Goal: Task Accomplishment & Management: Complete application form

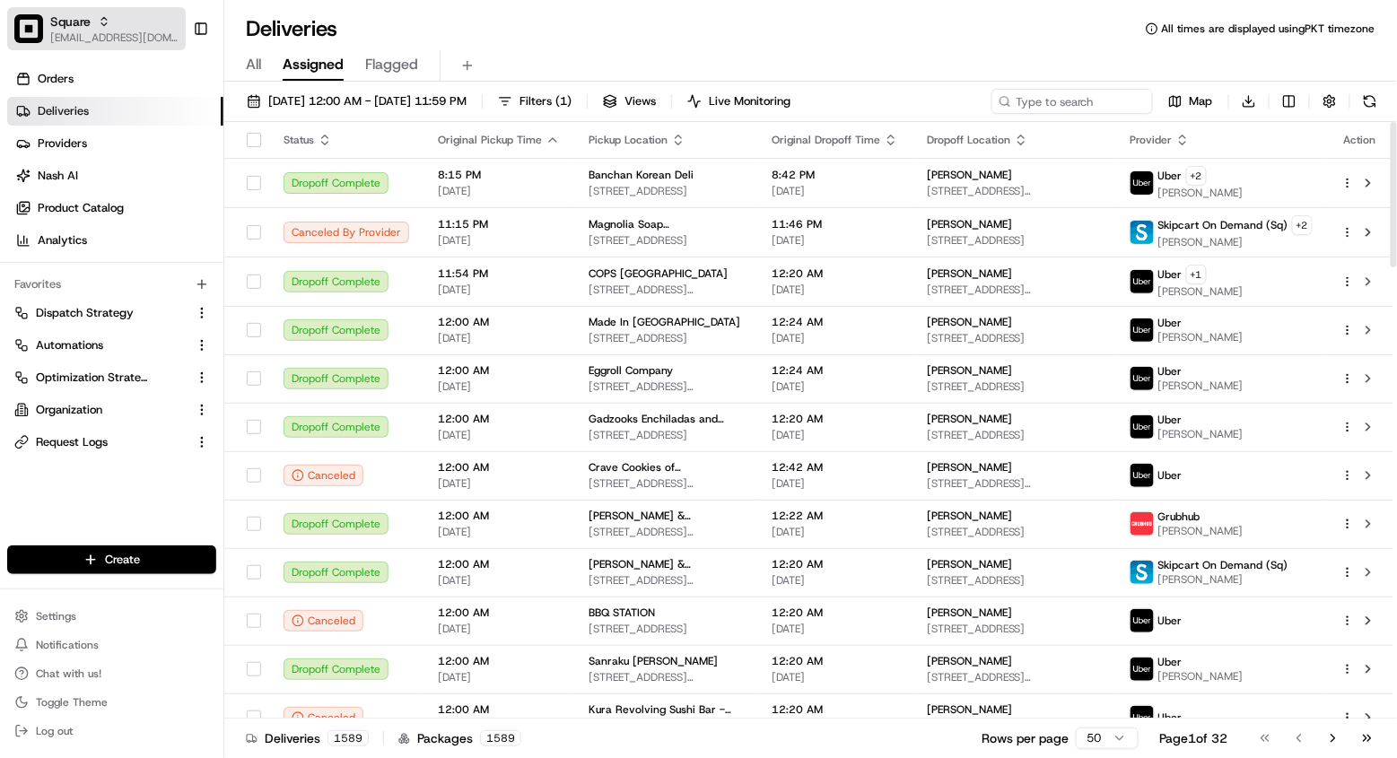
scroll to position [-1, 0]
click at [94, 26] on div "Square" at bounding box center [114, 22] width 128 height 18
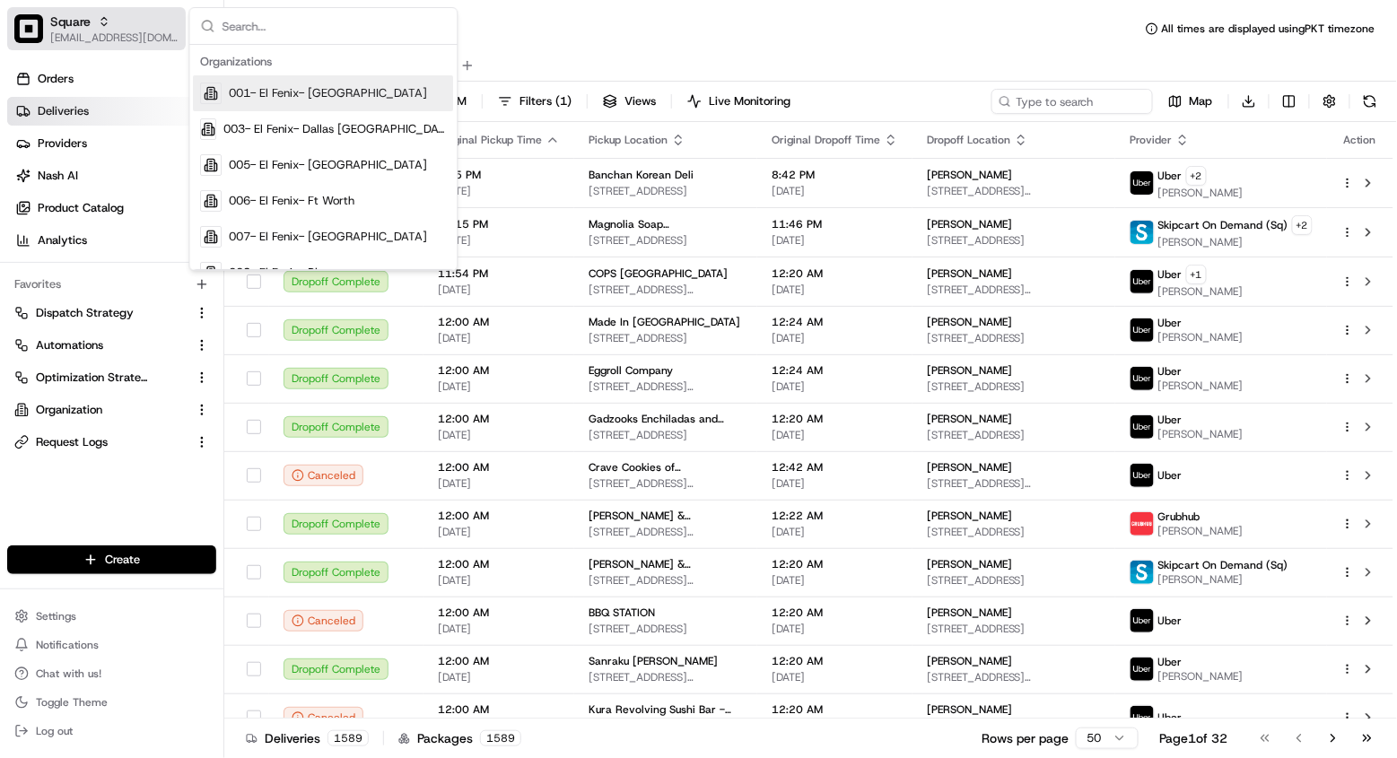
scroll to position [0, 0]
type input "el fenix"
click at [314, 99] on span "001- El Fenix- Dallas Downtown" at bounding box center [329, 93] width 198 height 16
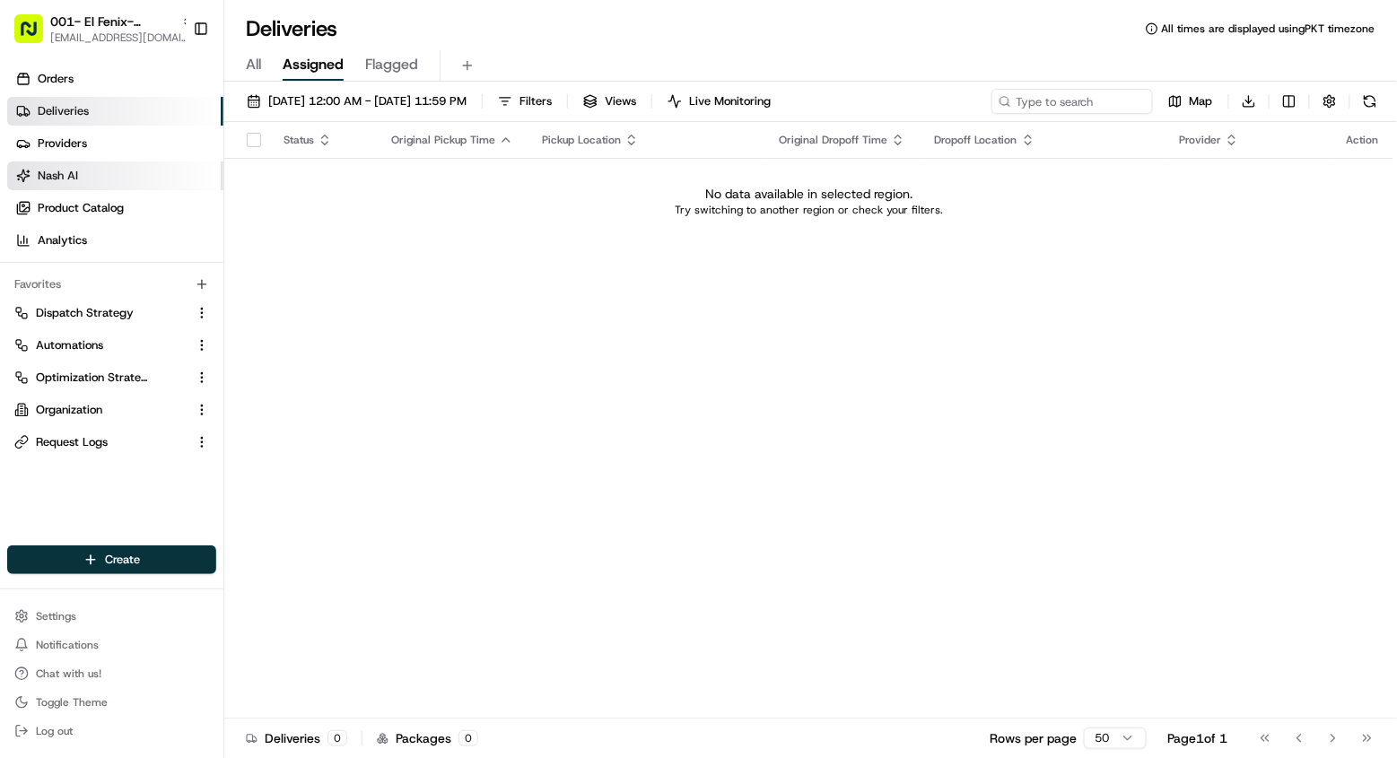
click at [103, 179] on link "Nash AI" at bounding box center [115, 176] width 216 height 29
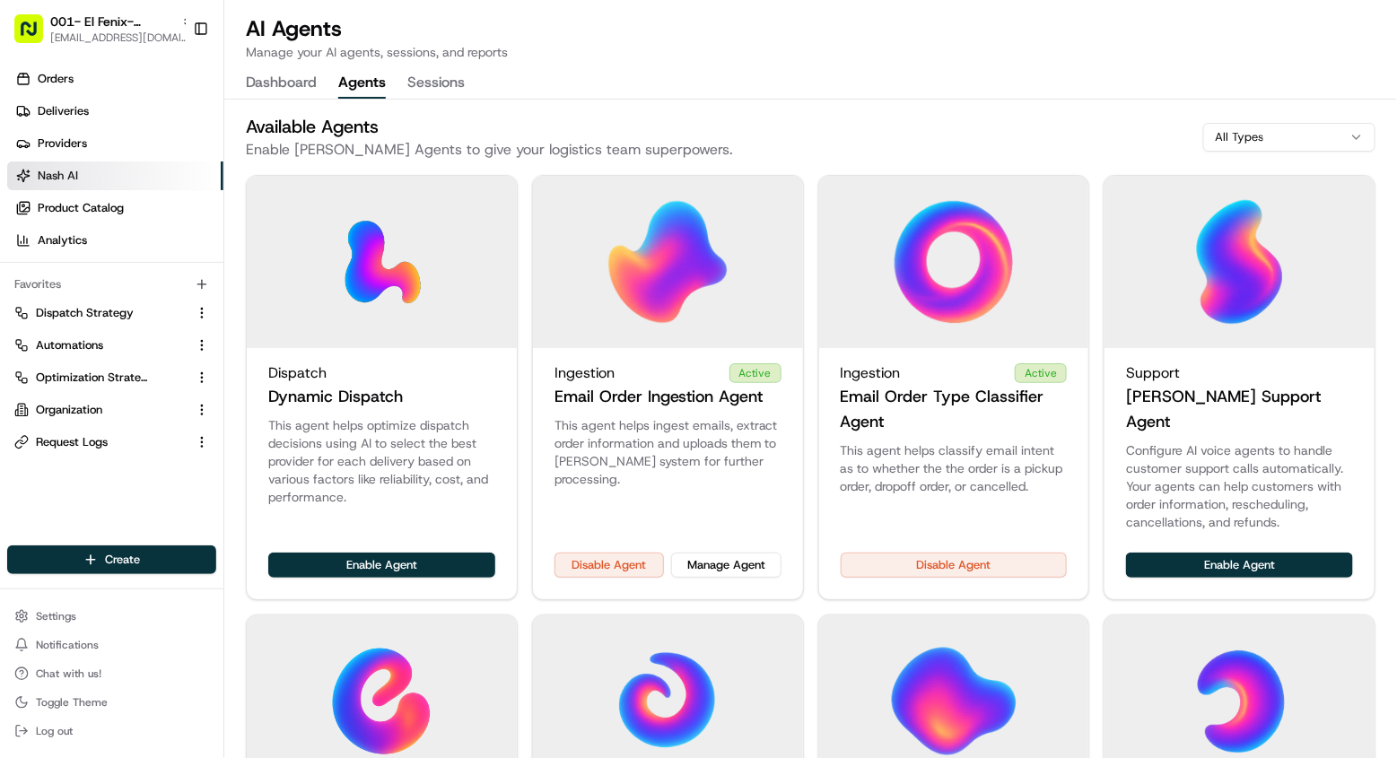
click at [369, 80] on button "Agents" at bounding box center [362, 83] width 48 height 31
click at [742, 553] on button "Manage Agent" at bounding box center [725, 565] width 109 height 25
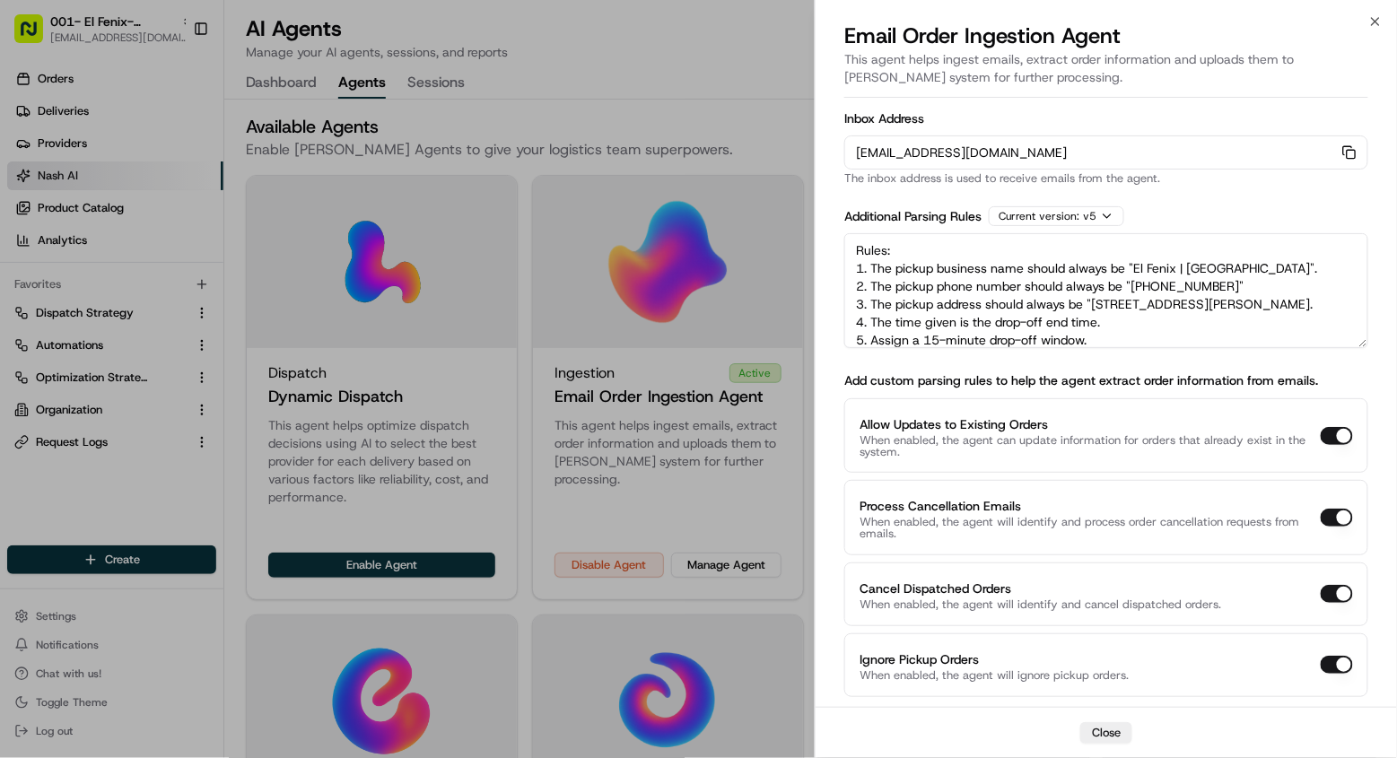
click at [984, 303] on textarea "Rules: 1. The pickup business name should always be "El Fenix | Dallas Downtown…" at bounding box center [1106, 290] width 524 height 115
click at [488, 363] on div at bounding box center [698, 379] width 1397 height 758
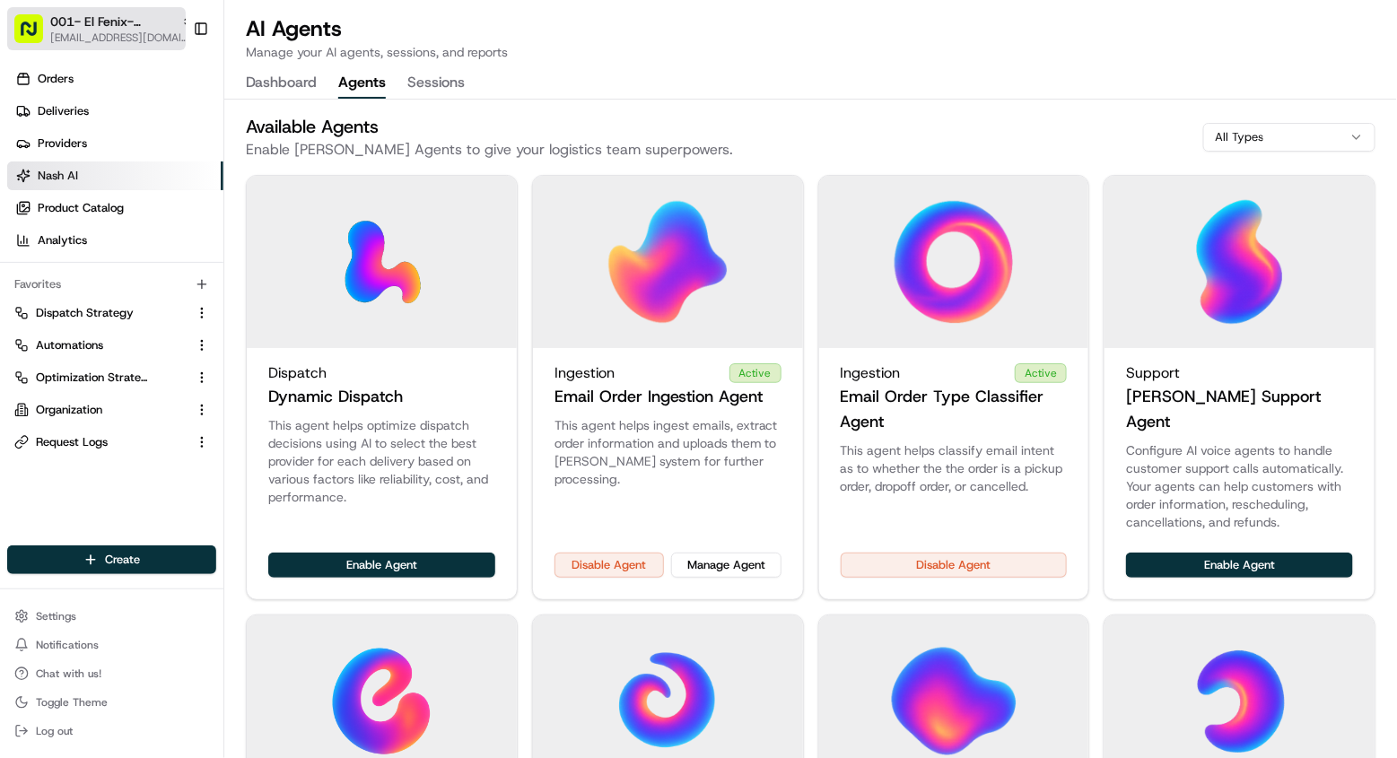
click at [114, 38] on span "[EMAIL_ADDRESS][DOMAIN_NAME]" at bounding box center [122, 38] width 144 height 14
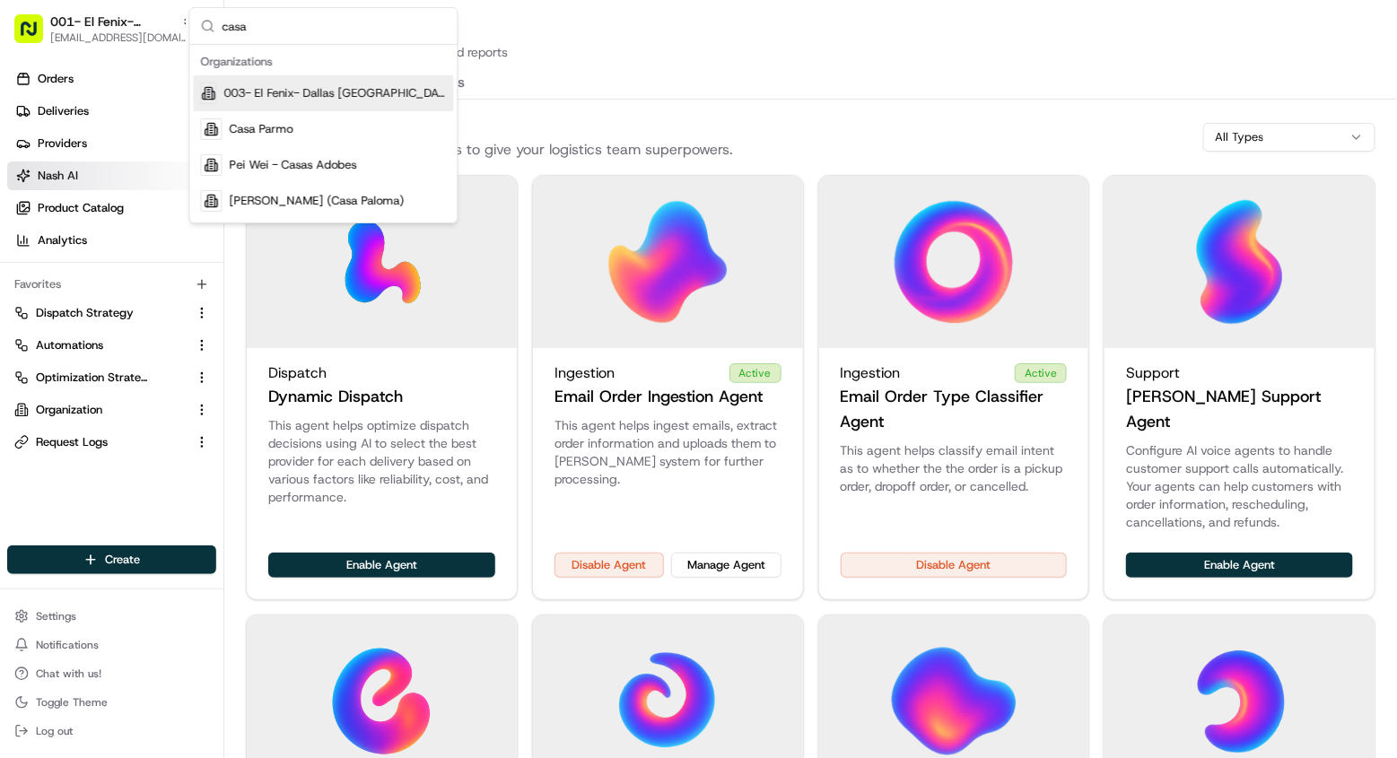
type input "casa"
click at [295, 93] on span "003- El Fenix- Dallas [GEOGRAPHIC_DATA][PERSON_NAME]" at bounding box center [335, 93] width 223 height 16
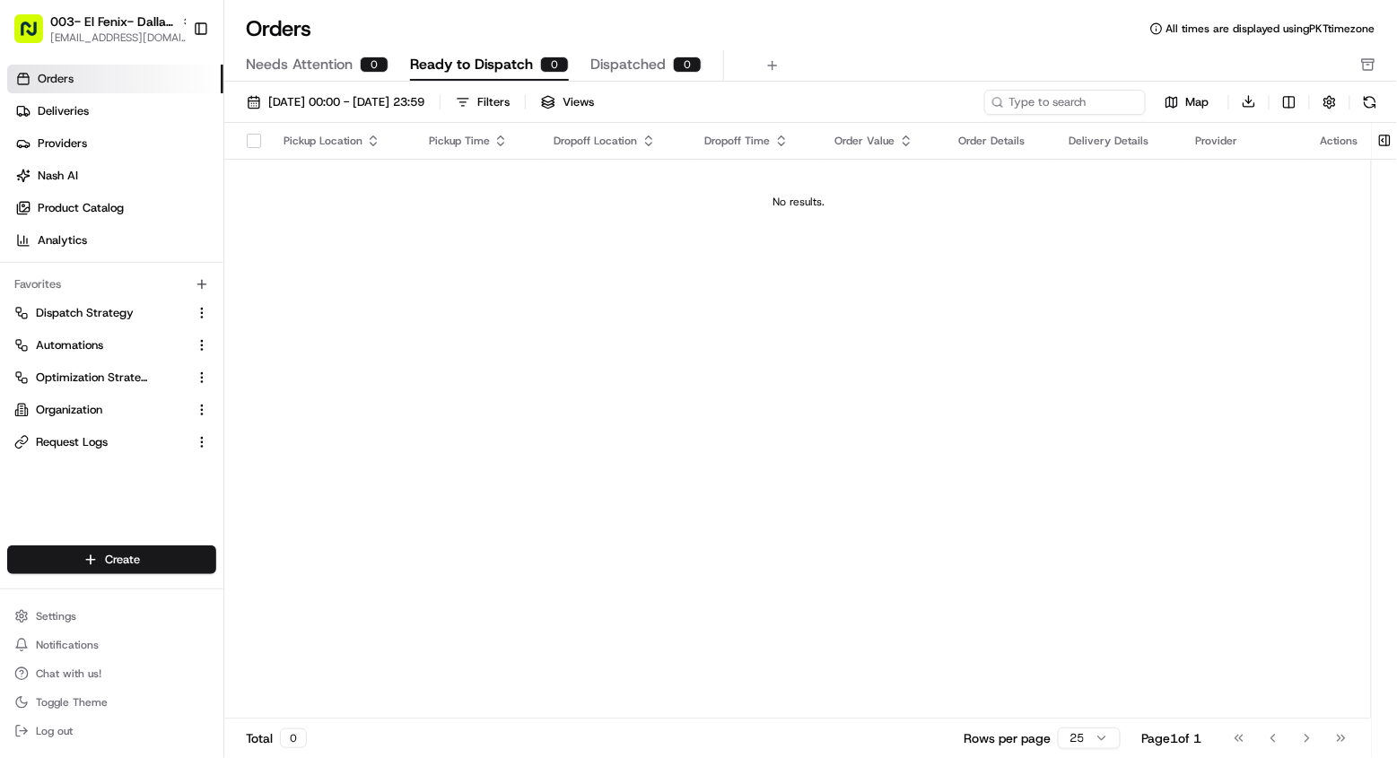
click at [154, 74] on link "Orders" at bounding box center [115, 79] width 216 height 29
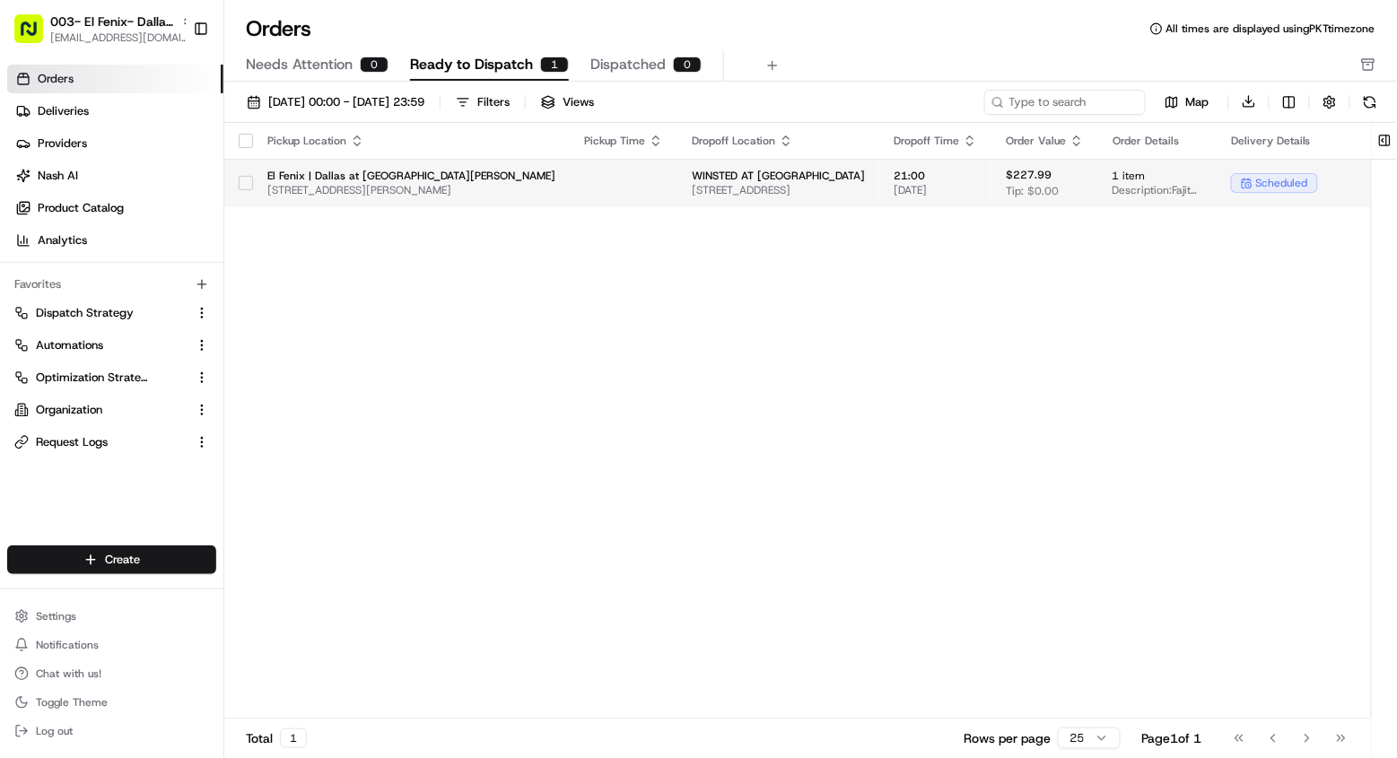
click at [935, 202] on td "21:00 [DATE]" at bounding box center [935, 183] width 112 height 48
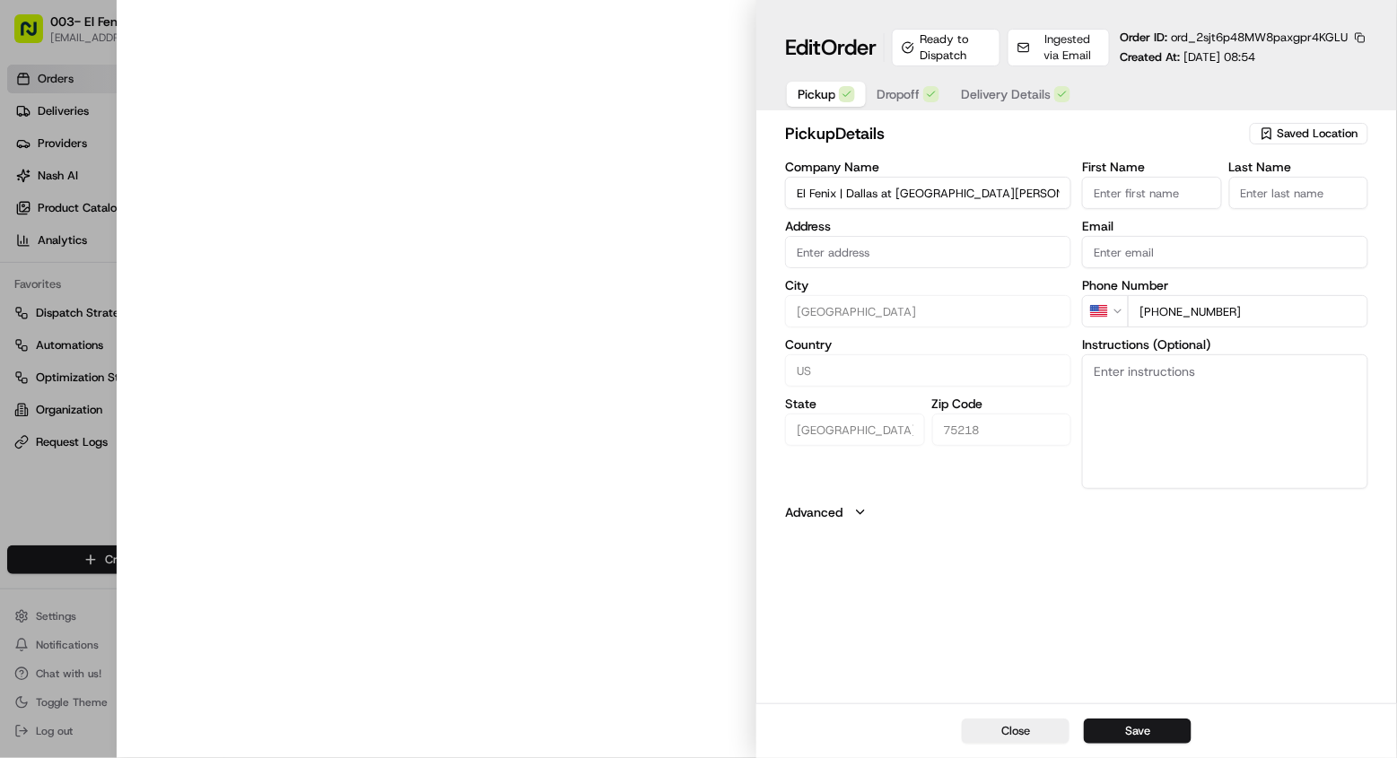
type input "[STREET_ADDRESS][PERSON_NAME]."
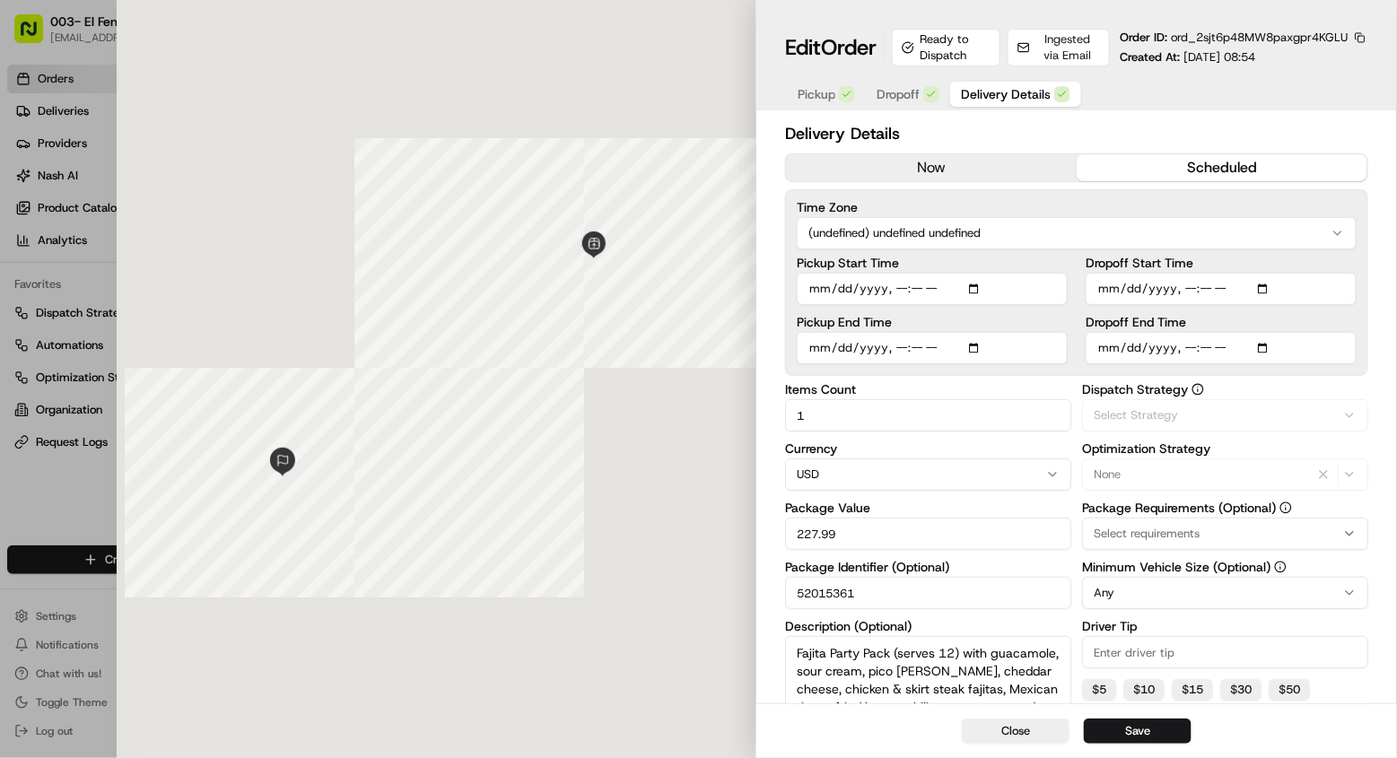
click at [995, 98] on span "Delivery Details" at bounding box center [1006, 94] width 90 height 18
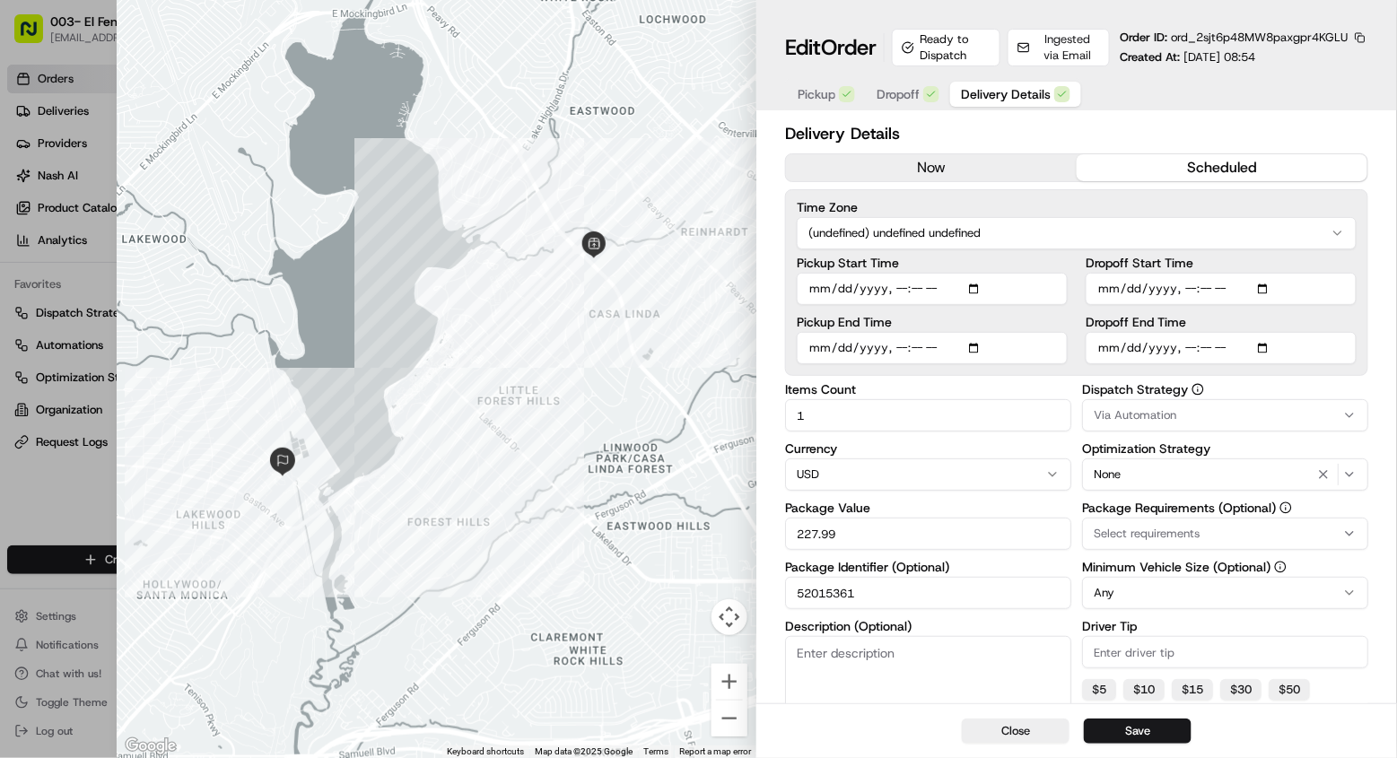
click at [47, 521] on div at bounding box center [698, 379] width 1397 height 758
